Goal: Find contact information: Find contact information

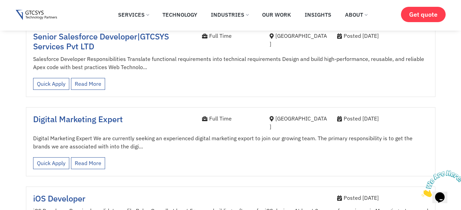
scroll to position [614, 0]
click at [80, 114] on span "Digital Marketing Expert" at bounding box center [78, 119] width 90 height 11
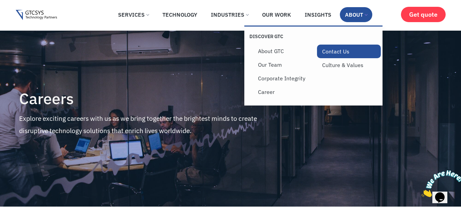
click at [325, 54] on link "Contact Us" at bounding box center [349, 52] width 64 height 14
click at [345, 56] on link "Contact Us" at bounding box center [349, 52] width 64 height 14
